Goal: Use online tool/utility: Utilize a website feature to perform a specific function

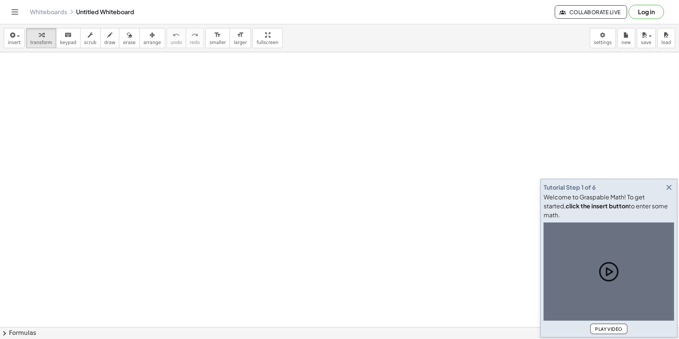
click at [667, 192] on icon "button" at bounding box center [669, 187] width 9 height 9
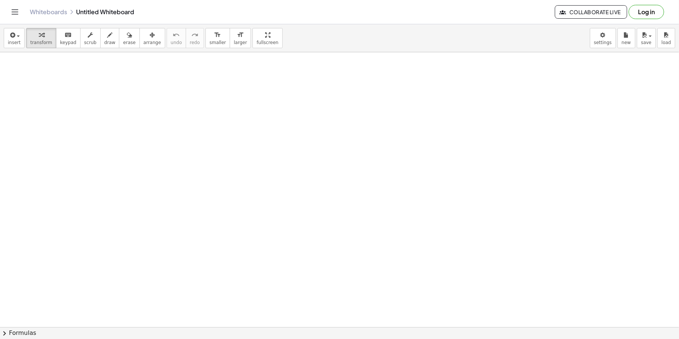
click at [170, 102] on div at bounding box center [152, 98] width 112 height 25
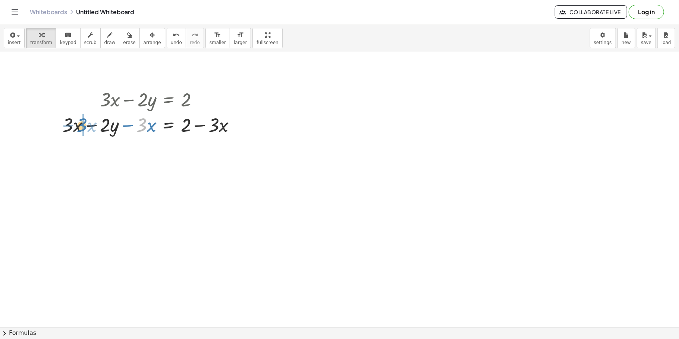
drag, startPoint x: 147, startPoint y: 123, endPoint x: 84, endPoint y: 123, distance: 62.7
click at [84, 123] on div at bounding box center [152, 124] width 187 height 25
drag, startPoint x: 216, startPoint y: 149, endPoint x: 179, endPoint y: 147, distance: 37.7
click at [179, 147] on div at bounding box center [152, 149] width 187 height 25
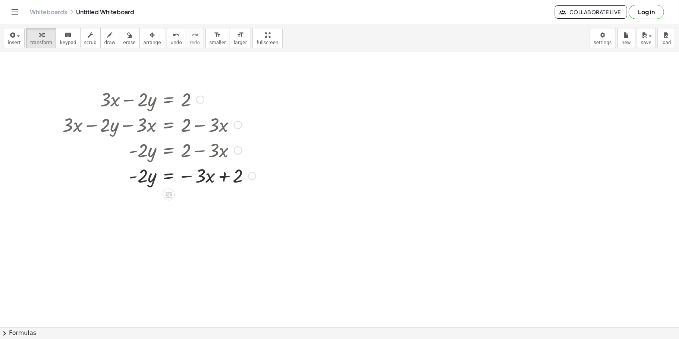
click at [171, 178] on div at bounding box center [159, 174] width 201 height 25
click at [142, 208] on div at bounding box center [159, 206] width 201 height 37
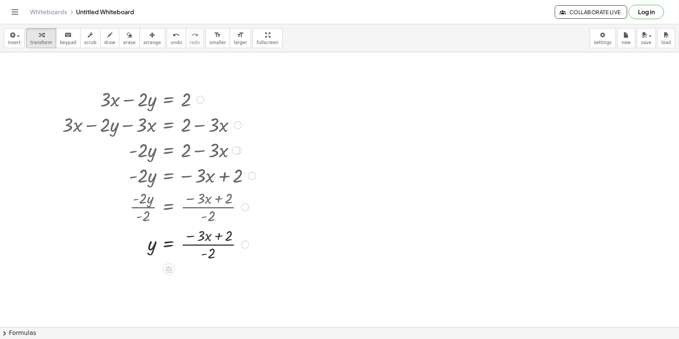
click at [213, 243] on div at bounding box center [159, 243] width 201 height 37
drag, startPoint x: 209, startPoint y: 257, endPoint x: 201, endPoint y: 249, distance: 11.9
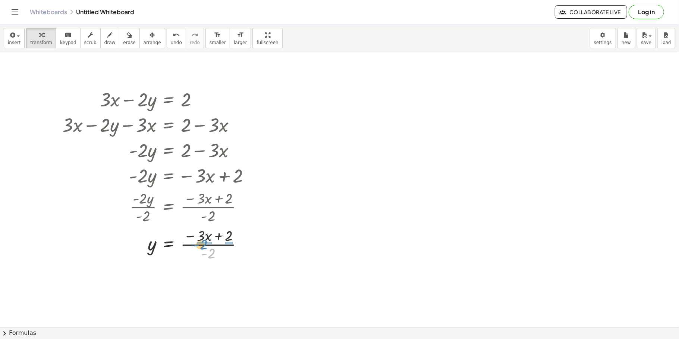
click at [201, 249] on div at bounding box center [159, 243] width 201 height 37
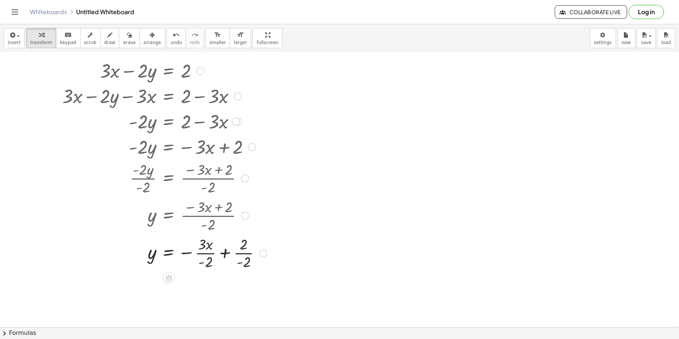
click at [242, 255] on div at bounding box center [165, 252] width 212 height 37
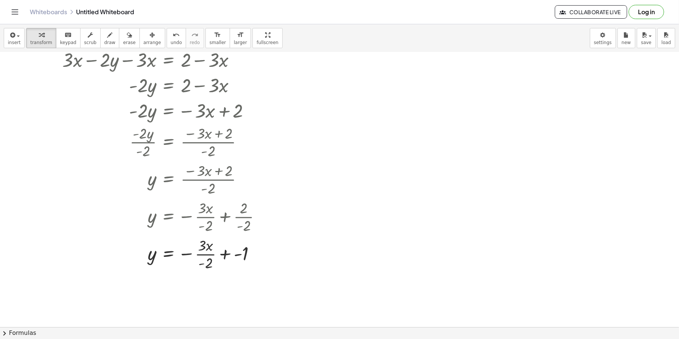
scroll to position [68, 0]
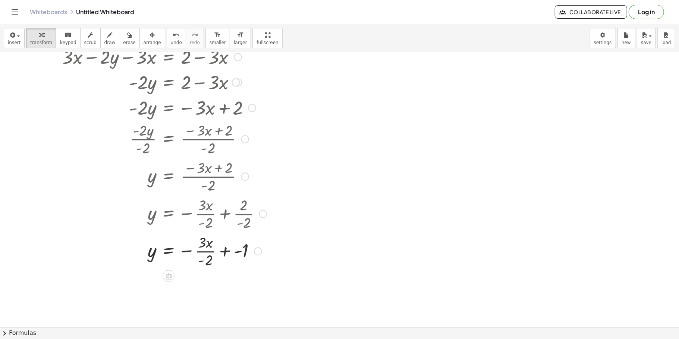
click at [225, 252] on div at bounding box center [165, 250] width 212 height 37
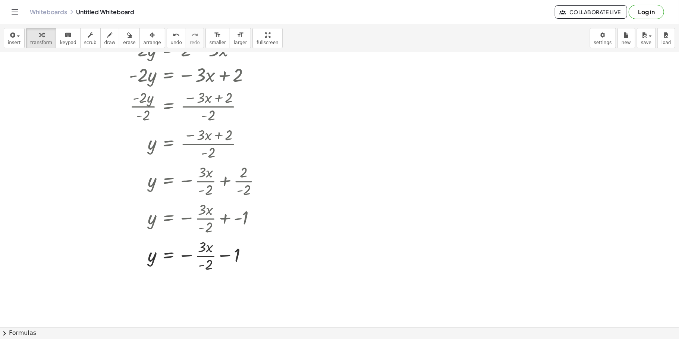
scroll to position [112, 0]
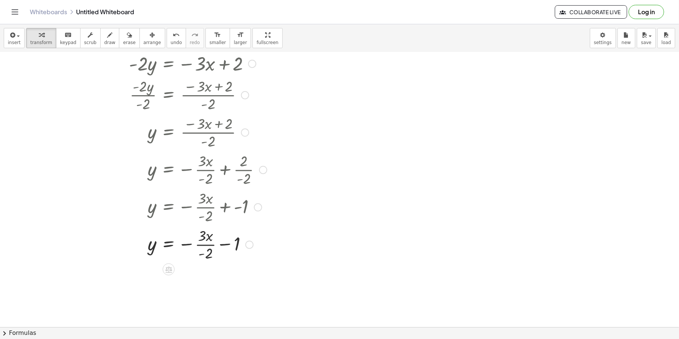
click at [207, 246] on div at bounding box center [165, 243] width 212 height 37
drag, startPoint x: 202, startPoint y: 254, endPoint x: 188, endPoint y: 243, distance: 18.1
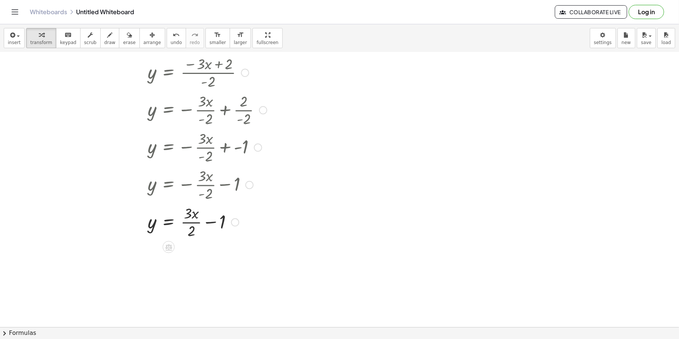
scroll to position [178, 0]
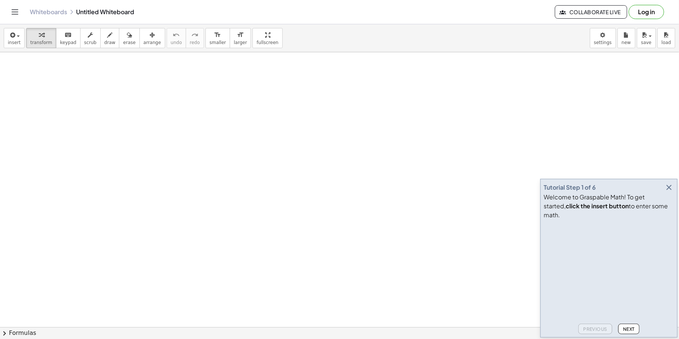
click at [669, 192] on icon "button" at bounding box center [669, 187] width 9 height 9
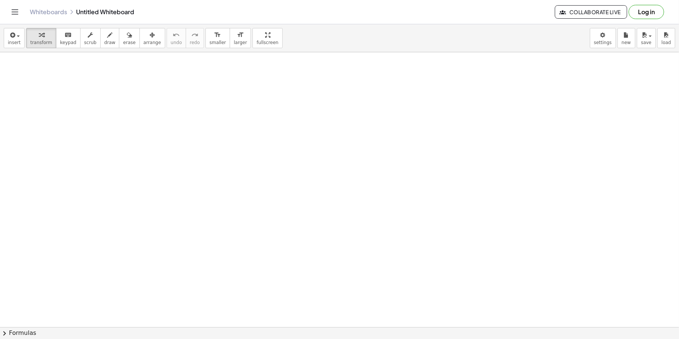
click at [188, 81] on div at bounding box center [189, 82] width 52 height 25
click at [274, 97] on div at bounding box center [273, 99] width 75 height 25
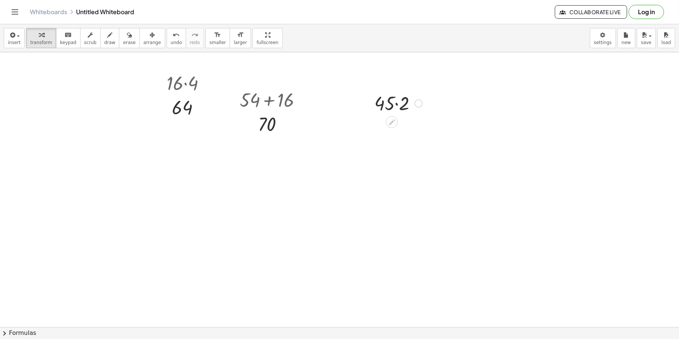
click at [400, 106] on div at bounding box center [399, 102] width 56 height 25
click at [490, 108] on div at bounding box center [493, 105] width 56 height 25
click at [511, 130] on div at bounding box center [511, 132] width 8 height 8
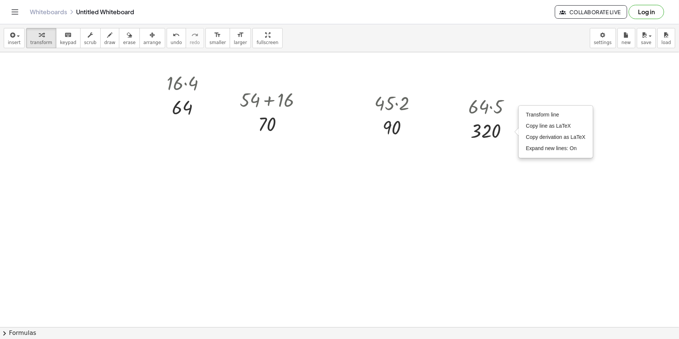
click at [509, 132] on div "Transform line Copy line as LaTeX Copy derivation as LaTeX Expand new lines: On" at bounding box center [511, 132] width 8 height 8
click at [537, 153] on li "Expand new lines: On" at bounding box center [556, 148] width 63 height 11
click at [484, 147] on icon at bounding box center [486, 150] width 8 height 8
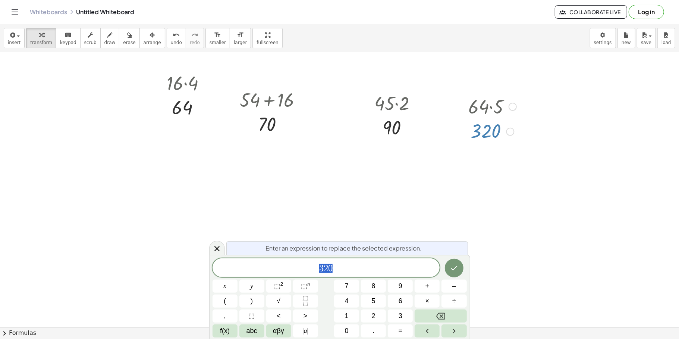
click at [348, 267] on span "3 2 0" at bounding box center [327, 268] width 228 height 10
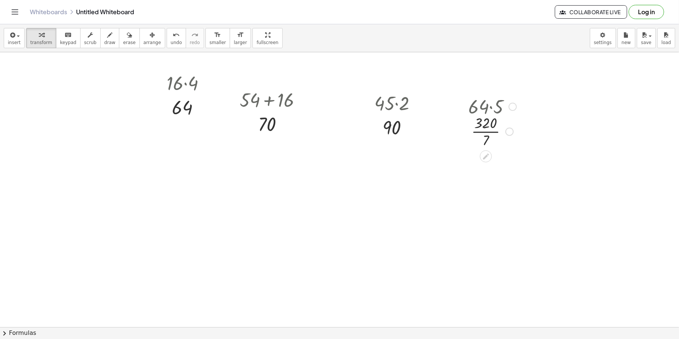
click at [488, 134] on div at bounding box center [493, 130] width 56 height 37
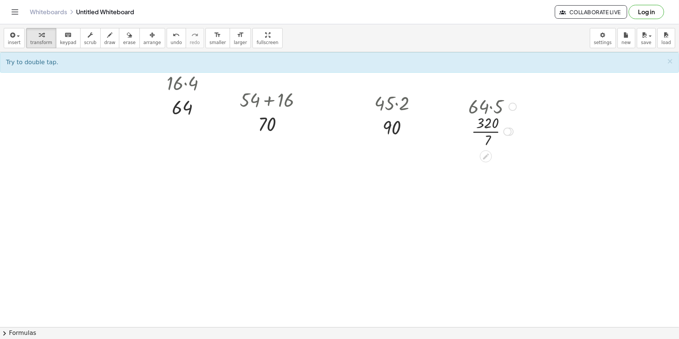
click at [488, 134] on div at bounding box center [493, 130] width 56 height 37
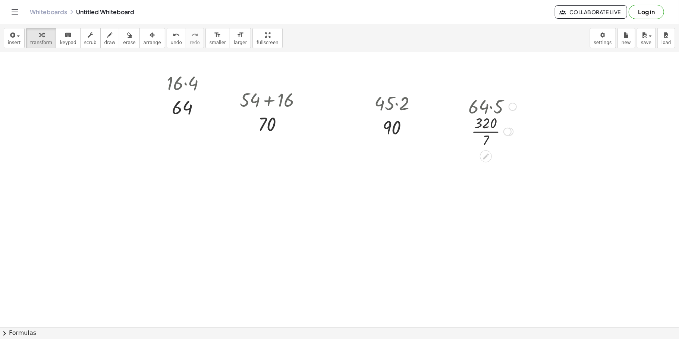
click at [488, 134] on div at bounding box center [493, 130] width 56 height 37
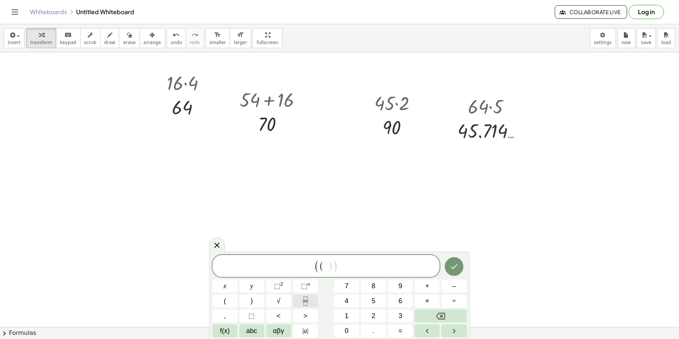
click at [299, 301] on button "Fraction" at bounding box center [305, 300] width 25 height 13
click at [325, 269] on span at bounding box center [327, 266] width 6 height 10
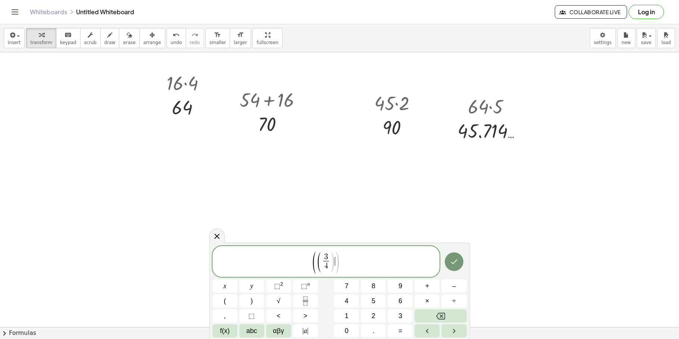
click at [335, 263] on span "( ( 3 4 ​ ) ​ )" at bounding box center [326, 262] width 28 height 22
click at [285, 287] on button "⬚ 2" at bounding box center [278, 285] width 25 height 13
click at [353, 260] on span "( ( 3 4 ​ ) 2 ​ )" at bounding box center [327, 261] width 228 height 23
click at [447, 296] on button "÷" at bounding box center [454, 300] width 25 height 13
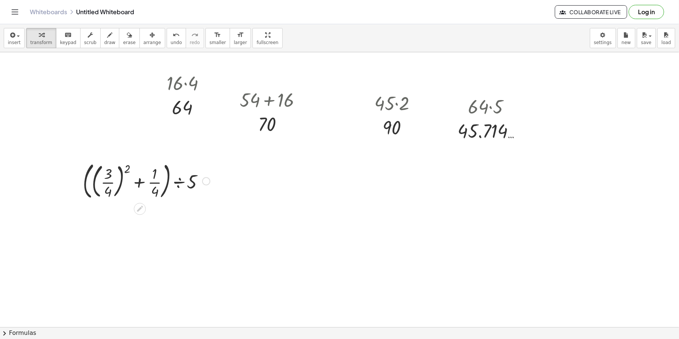
click at [118, 180] on div at bounding box center [146, 180] width 135 height 43
click at [107, 184] on div at bounding box center [146, 180] width 135 height 43
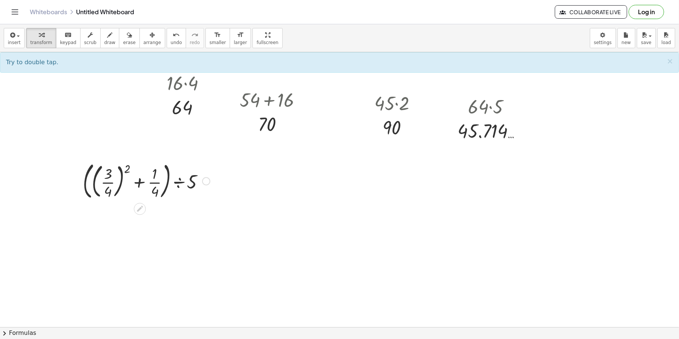
click at [125, 169] on div at bounding box center [146, 180] width 135 height 43
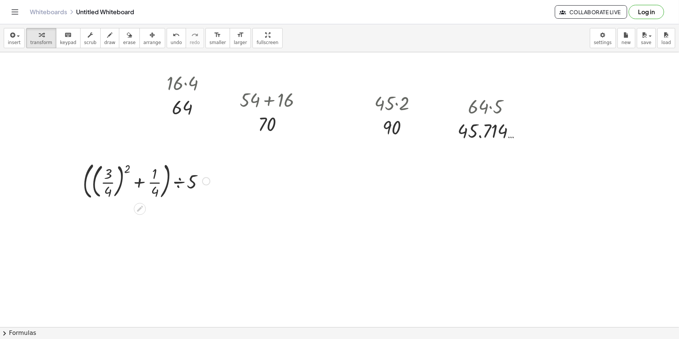
click at [123, 172] on div at bounding box center [146, 180] width 135 height 43
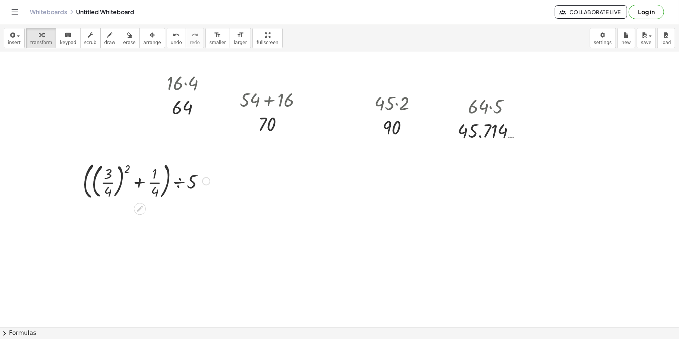
click at [123, 172] on div at bounding box center [146, 180] width 135 height 43
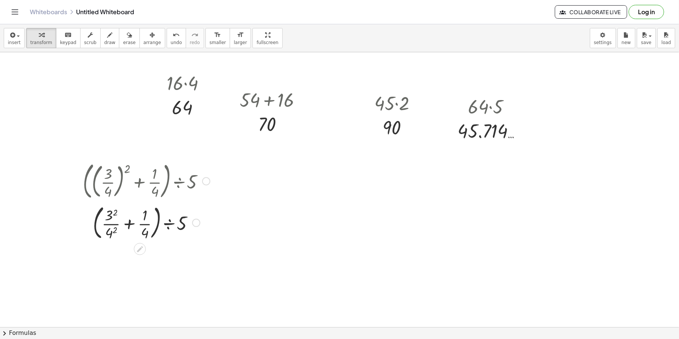
click at [113, 214] on div at bounding box center [146, 222] width 135 height 40
click at [110, 274] on div at bounding box center [146, 262] width 135 height 40
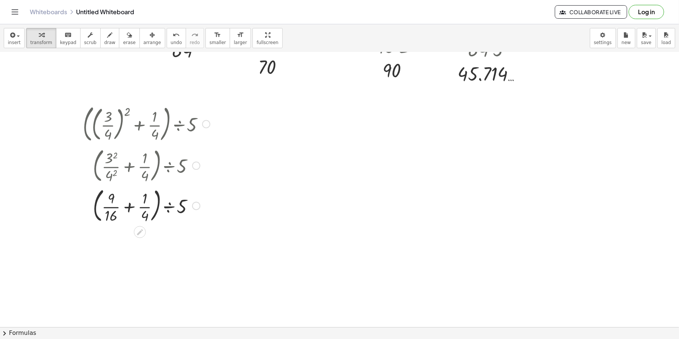
scroll to position [59, 0]
click at [144, 215] on div at bounding box center [146, 203] width 135 height 40
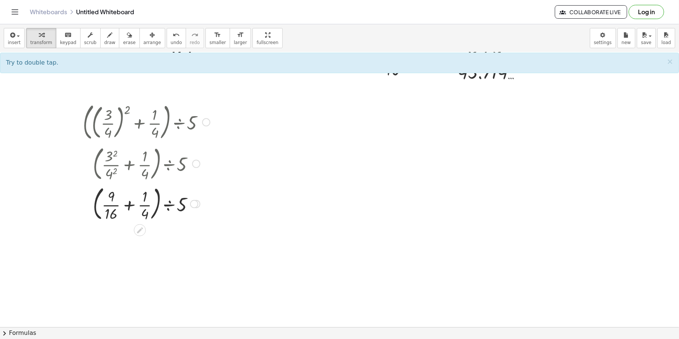
click at [195, 204] on div at bounding box center [194, 204] width 8 height 8
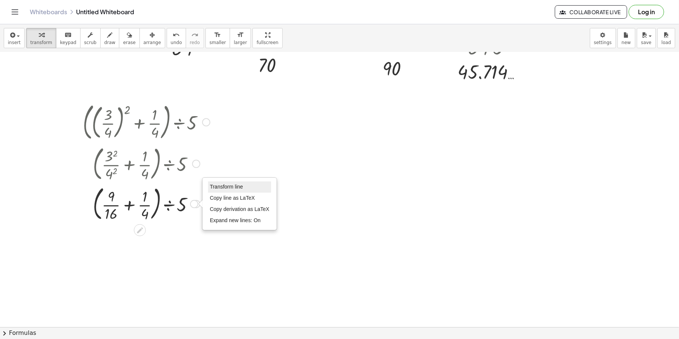
click at [238, 190] on span "Transform line" at bounding box center [226, 187] width 33 height 6
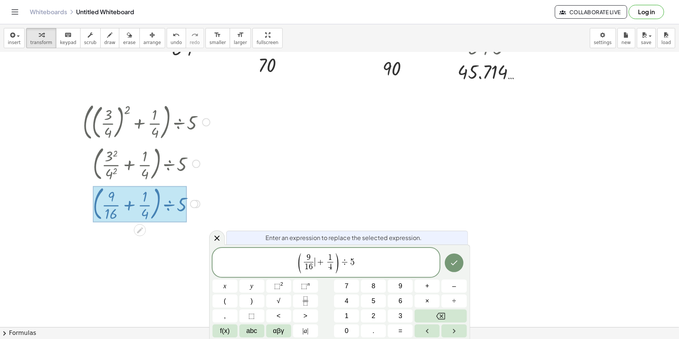
click at [294, 264] on span "( 9 1 6 ​ ​ + 1 4 ​ ) ÷ 5" at bounding box center [327, 262] width 228 height 21
click at [314, 263] on span "9 1 6 ​" at bounding box center [308, 263] width 13 height 18
click at [315, 263] on span "9 1 6 ​ ​ + 1 4 ​" at bounding box center [318, 263] width 32 height 18
click at [343, 260] on span ")" at bounding box center [344, 263] width 6 height 22
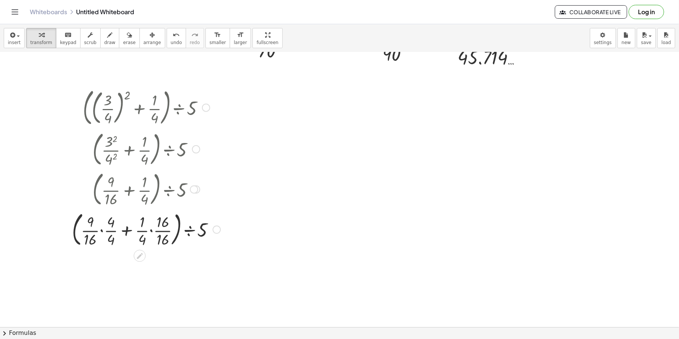
scroll to position [74, 0]
click at [101, 231] on div at bounding box center [146, 229] width 156 height 40
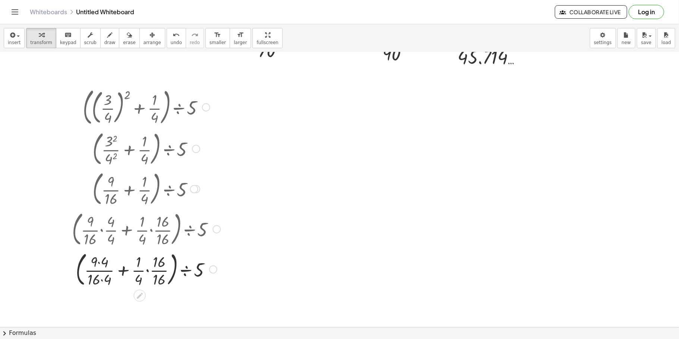
click at [100, 281] on div at bounding box center [146, 269] width 156 height 40
click at [99, 279] on div at bounding box center [146, 269] width 156 height 40
click at [104, 281] on div at bounding box center [146, 269] width 156 height 40
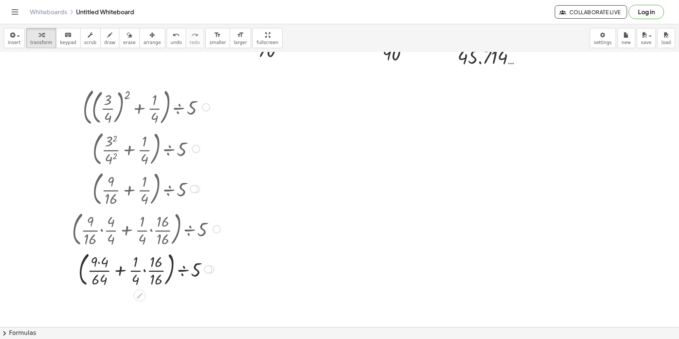
click at [99, 264] on div at bounding box center [146, 269] width 156 height 40
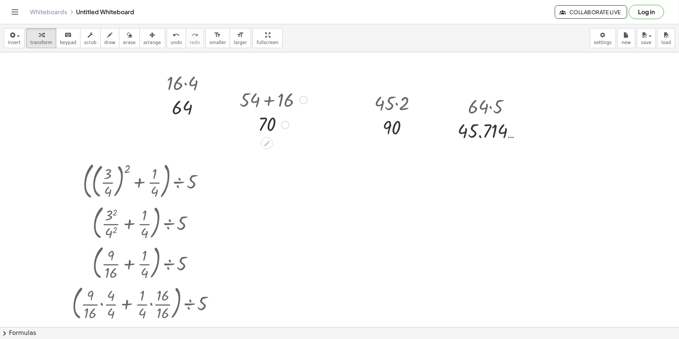
click at [305, 100] on div at bounding box center [304, 100] width 8 height 8
click at [328, 87] on span "Go back to this line" at bounding box center [341, 88] width 44 height 6
click at [304, 101] on div "Go back to this line Copy line as LaTeX Copy derivation as LaTeX" at bounding box center [304, 100] width 8 height 8
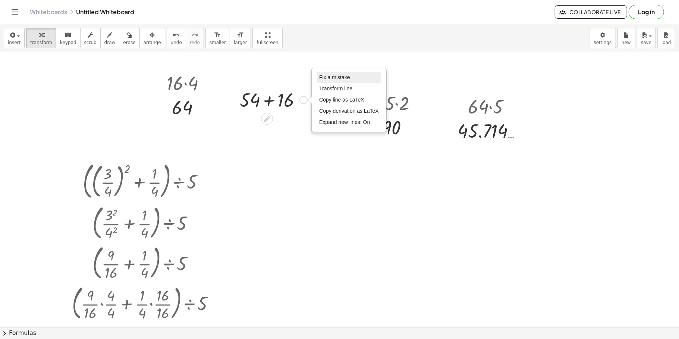
click at [332, 76] on span "Fix a mistake" at bounding box center [334, 77] width 31 height 6
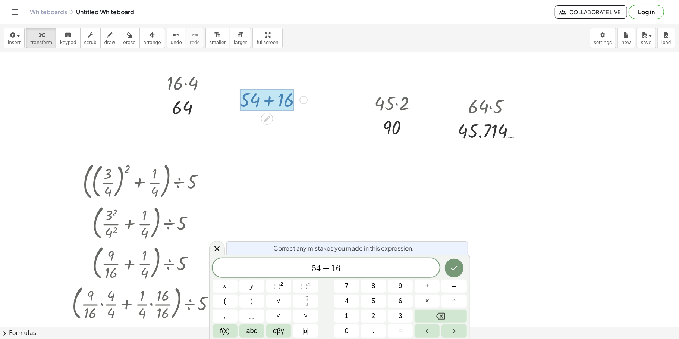
click at [321, 269] on span "+" at bounding box center [326, 268] width 11 height 9
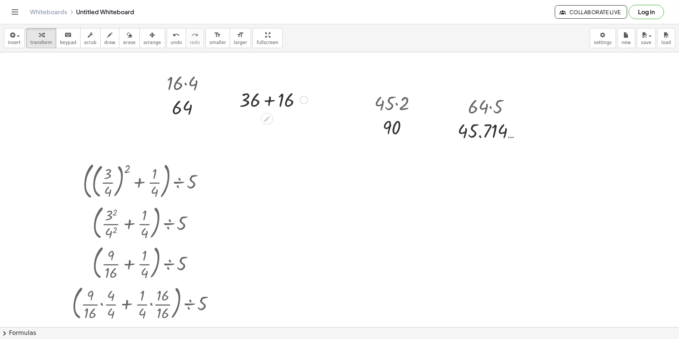
click at [266, 99] on div at bounding box center [274, 99] width 76 height 25
